Goal: Task Accomplishment & Management: Use online tool/utility

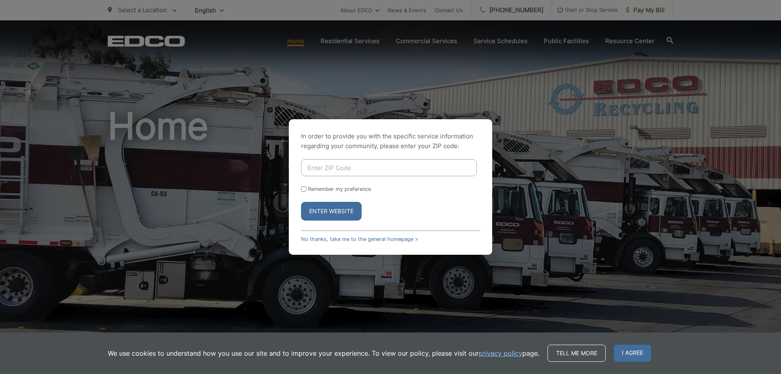
click at [362, 160] on input "Enter ZIP Code" at bounding box center [389, 167] width 176 height 17
type input "92078"
click at [301, 202] on button "Enter Website" at bounding box center [331, 211] width 61 height 19
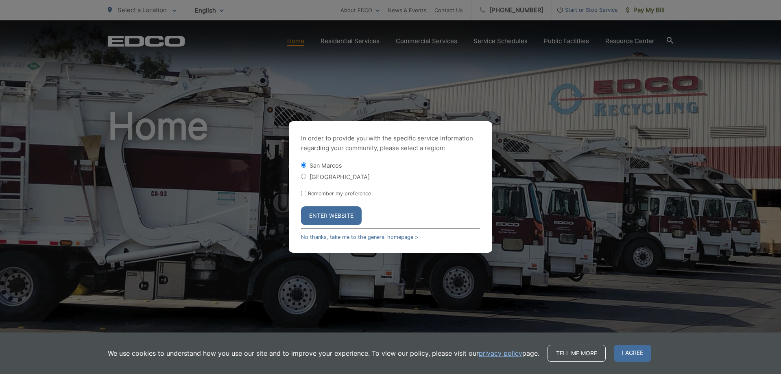
click at [347, 215] on button "Enter Website" at bounding box center [331, 215] width 61 height 19
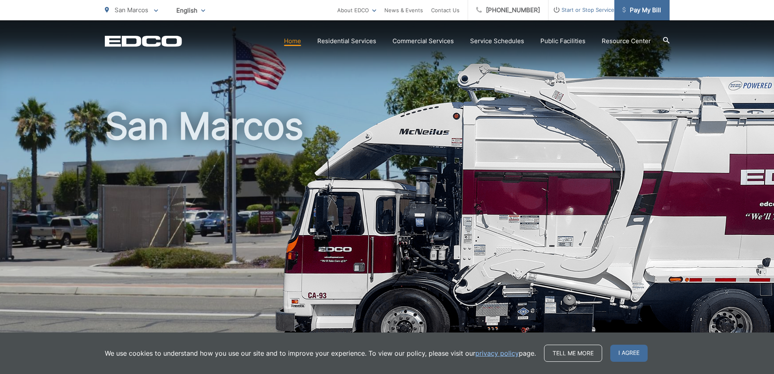
click at [654, 9] on span "Pay My Bill" at bounding box center [642, 10] width 39 height 10
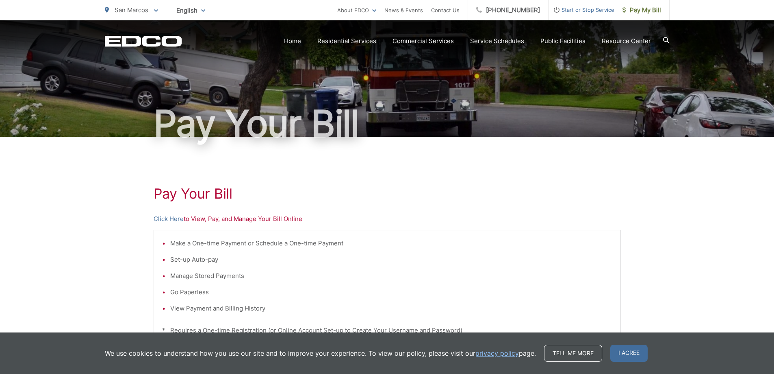
scroll to position [41, 0]
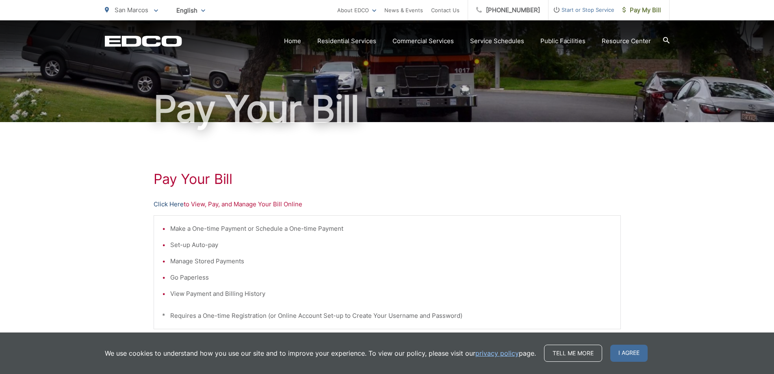
click at [173, 204] on link "Click Here" at bounding box center [169, 204] width 30 height 10
